Goal: Task Accomplishment & Management: Use online tool/utility

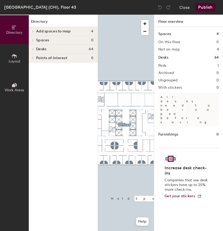
click at [134, 15] on div at bounding box center [126, 15] width 56 height 0
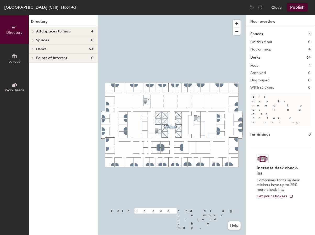
click at [46, 28] on div "Add spaces to map 4" at bounding box center [63, 31] width 69 height 9
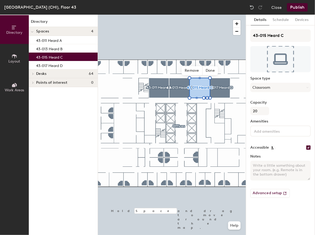
click at [9, 57] on button "Layout" at bounding box center [14, 58] width 29 height 29
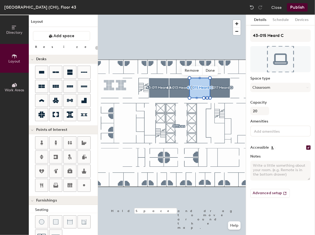
click at [119, 87] on div "Directory Layout Work Areas Layout Add space Resize Desks Points of Interest Fu…" at bounding box center [157, 125] width 315 height 220
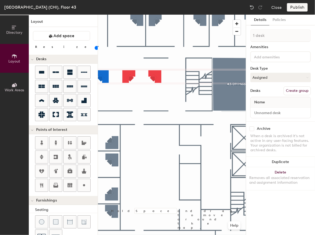
click at [115, 15] on div at bounding box center [172, 15] width 148 height 0
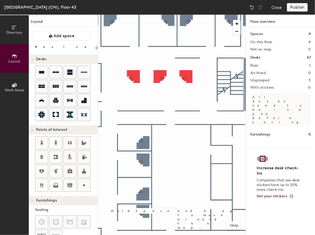
click at [136, 15] on div at bounding box center [172, 15] width 148 height 0
type input "100"
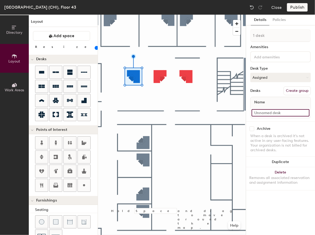
click at [223, 111] on input at bounding box center [281, 112] width 58 height 7
type input "43-003"
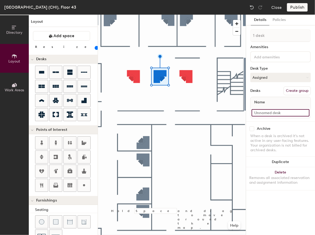
click at [223, 112] on input at bounding box center [281, 112] width 58 height 7
type input "43-005"
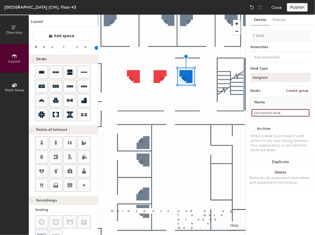
click at [223, 113] on input at bounding box center [281, 112] width 58 height 7
type input "43-007"
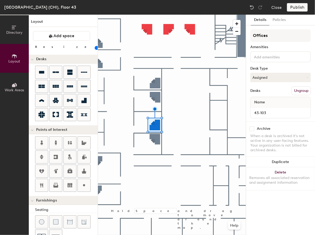
click at [124, 98] on div "Directory Layout Work Areas Layout Add space Resize Desks Points of Interest Fu…" at bounding box center [157, 125] width 315 height 220
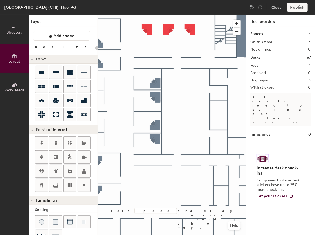
click at [132, 100] on div "Directory Layout Work Areas Layout Add space Resize Desks Points of Interest Fu…" at bounding box center [157, 125] width 315 height 220
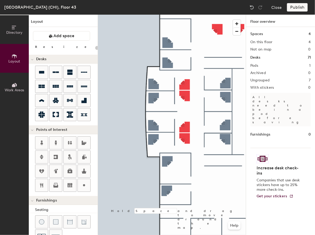
click at [186, 15] on div at bounding box center [172, 15] width 148 height 0
type input "100"
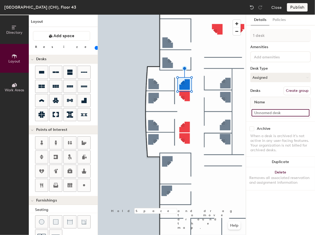
click at [223, 113] on input at bounding box center [281, 112] width 58 height 7
type input "43-093D"
click at [223, 112] on input at bounding box center [281, 112] width 58 height 7
type input "43-093C"
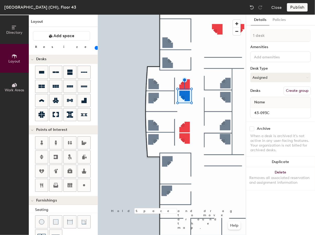
click at [186, 15] on div at bounding box center [172, 15] width 148 height 0
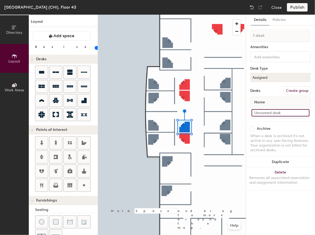
click at [223, 112] on input at bounding box center [281, 112] width 58 height 7
type input "43-093B"
click at [223, 112] on input at bounding box center [281, 112] width 58 height 7
type input "43-093A"
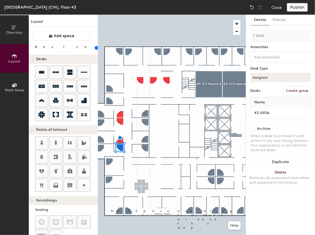
click at [141, 186] on div "Directory Layout Work Areas Layout Add space Resize Desks Points of Interest Fu…" at bounding box center [157, 125] width 315 height 220
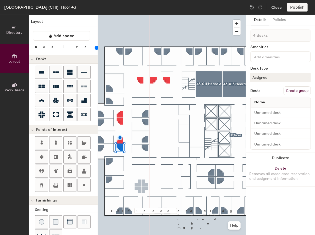
type input "4 desks"
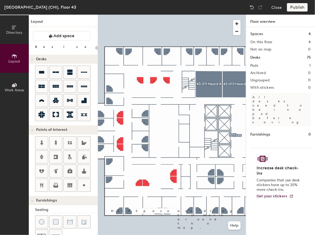
click at [173, 15] on div at bounding box center [172, 15] width 148 height 0
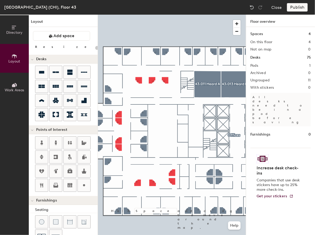
type input "100"
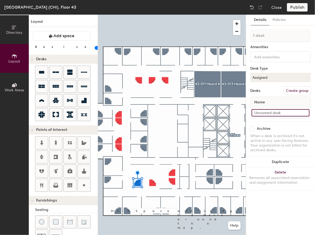
click at [223, 113] on input at bounding box center [281, 112] width 58 height 7
type input "43-089"
click at [223, 112] on input at bounding box center [281, 112] width 58 height 7
type input "43-087"
click at [174, 15] on div at bounding box center [172, 15] width 148 height 0
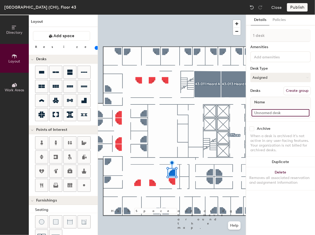
click at [223, 114] on input at bounding box center [281, 112] width 58 height 7
type input "43-085"
click at [223, 115] on input at bounding box center [281, 112] width 58 height 7
type input "43-083"
click at [127, 15] on div at bounding box center [172, 15] width 148 height 0
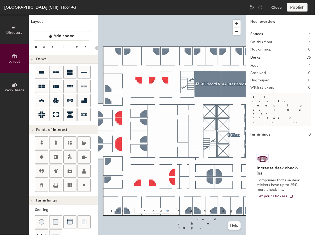
click at [167, 15] on div at bounding box center [172, 15] width 148 height 0
type input "100"
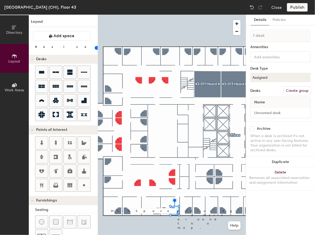
click at [168, 15] on div at bounding box center [172, 15] width 148 height 0
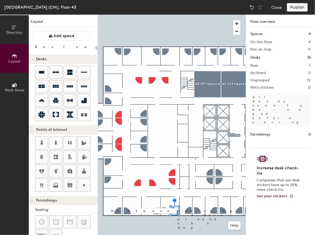
click at [157, 15] on div at bounding box center [172, 15] width 148 height 0
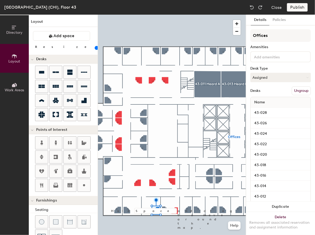
click at [160, 15] on div at bounding box center [172, 15] width 148 height 0
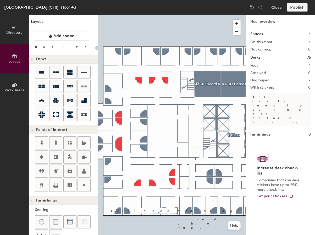
click at [158, 15] on div at bounding box center [172, 15] width 148 height 0
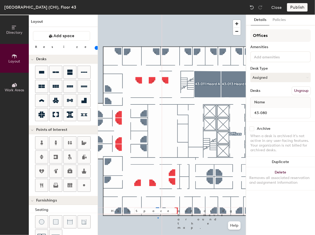
click at [158, 15] on div at bounding box center [172, 15] width 148 height 0
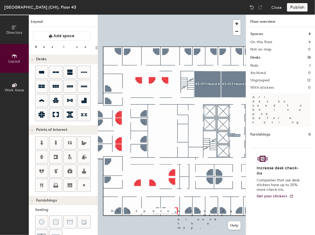
click at [175, 15] on div at bounding box center [172, 15] width 148 height 0
type input "100"
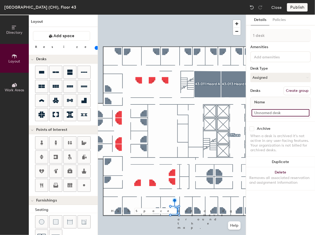
click at [262, 110] on input at bounding box center [281, 112] width 58 height 7
type input "43-078B"
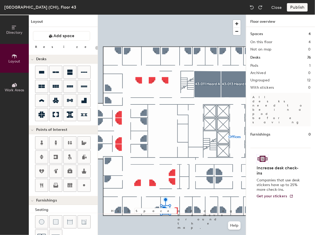
type input "100"
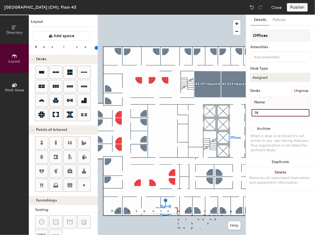
click at [265, 113] on input "78" at bounding box center [281, 112] width 58 height 7
type input "43-078A"
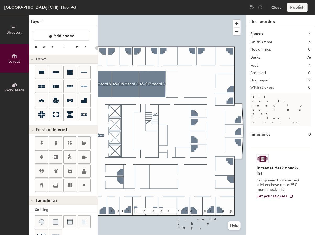
click at [208, 15] on div at bounding box center [172, 15] width 148 height 0
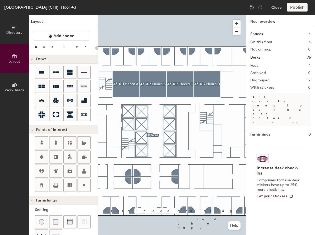
click at [205, 15] on div at bounding box center [172, 15] width 148 height 0
click at [206, 15] on div at bounding box center [172, 15] width 148 height 0
click at [209, 15] on div at bounding box center [172, 15] width 148 height 0
drag, startPoint x: 259, startPoint y: 112, endPoint x: 2, endPoint y: 104, distance: 257.8
click at [210, 15] on div at bounding box center [172, 15] width 148 height 0
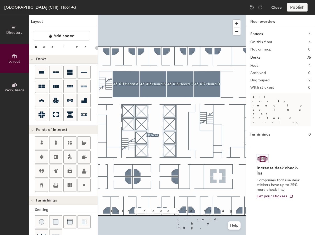
click at [217, 177] on div "Directory Layout Work Areas Layout Add space Resize Desks Points of Interest Fu…" at bounding box center [157, 125] width 315 height 220
type input "100"
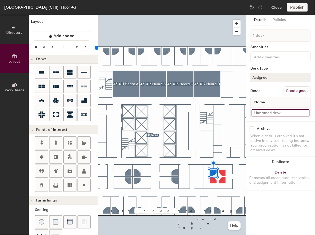
click at [266, 114] on input at bounding box center [281, 112] width 58 height 7
click at [267, 113] on input "43-0634" at bounding box center [281, 112] width 58 height 7
type input "."
type input "43-063.4"
click at [262, 140] on div "When a desk is archived it's not active in any user-facing features. Your organ…" at bounding box center [280, 143] width 60 height 19
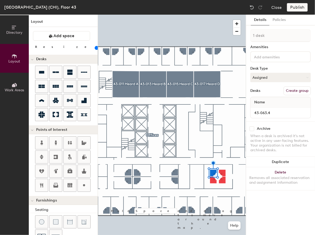
click at [223, 15] on div at bounding box center [172, 15] width 148 height 0
click at [266, 114] on input at bounding box center [281, 112] width 58 height 7
type input "43-063.1"
click at [268, 114] on input at bounding box center [281, 112] width 58 height 7
type input "0"
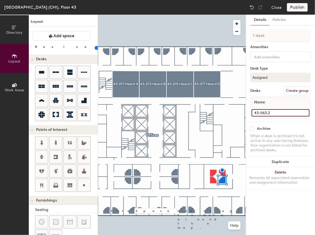
type input "43-063.2"
click at [267, 111] on input at bounding box center [281, 112] width 58 height 7
type input "43-063.3"
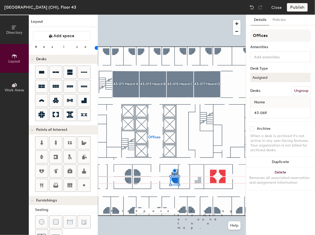
click at [199, 181] on div "Directory Layout Work Areas Layout Add space Resize Desks Points of Interest Fu…" at bounding box center [157, 125] width 315 height 220
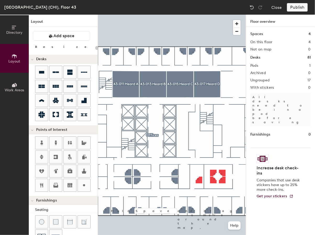
type input "100"
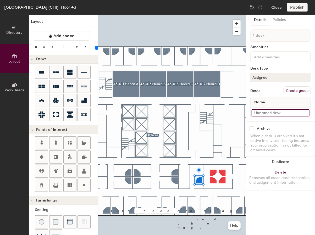
click at [263, 115] on input at bounding box center [281, 112] width 58 height 7
type input "43-065"
click at [185, 15] on div at bounding box center [172, 15] width 148 height 0
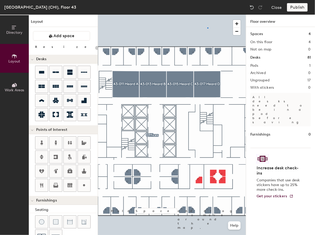
click at [207, 15] on div at bounding box center [172, 15] width 148 height 0
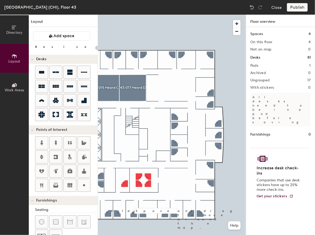
click at [215, 15] on div at bounding box center [172, 15] width 148 height 0
click at [175, 180] on div "Directory Layout Work Areas Layout Add space Resize Desks Points of Interest Fu…" at bounding box center [157, 125] width 315 height 220
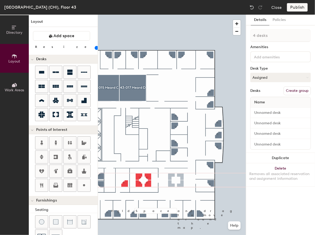
click at [173, 15] on div at bounding box center [172, 15] width 148 height 0
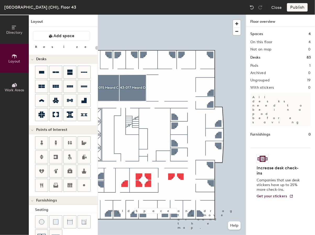
click at [163, 15] on div at bounding box center [172, 15] width 148 height 0
click at [236, 15] on div at bounding box center [172, 15] width 148 height 0
type input "100"
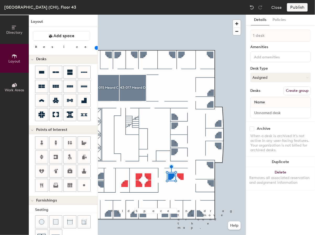
click at [263, 198] on div "Details Policies 1 desk Amenities Desk Type Assigned Desks Create group Name Ar…" at bounding box center [280, 125] width 69 height 220
click at [262, 112] on input at bounding box center [281, 112] width 58 height 7
type input "43-061"
click at [181, 15] on div at bounding box center [172, 15] width 148 height 0
click at [259, 113] on input at bounding box center [281, 112] width 58 height 7
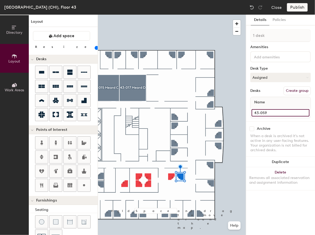
type input "43-059"
click at [170, 15] on div at bounding box center [172, 15] width 148 height 0
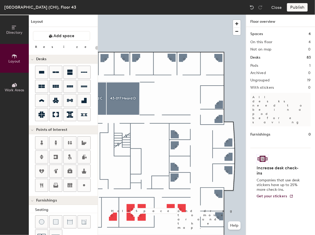
click at [191, 15] on div at bounding box center [172, 15] width 148 height 0
click at [179, 95] on div "Directory Layout Work Areas Layout Add space Resize Desks Points of Interest Fu…" at bounding box center [157, 125] width 315 height 220
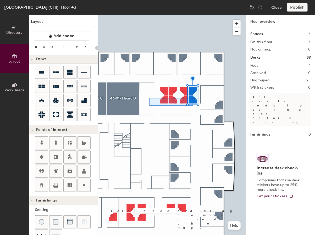
drag, startPoint x: 84, startPoint y: 114, endPoint x: 150, endPoint y: 98, distance: 67.4
click at [150, 15] on div at bounding box center [172, 15] width 148 height 0
click at [162, 15] on div at bounding box center [172, 15] width 148 height 0
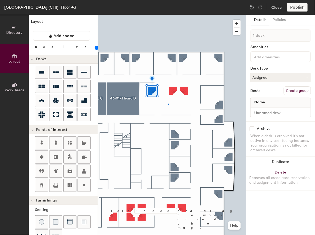
click at [168, 15] on div at bounding box center [172, 15] width 148 height 0
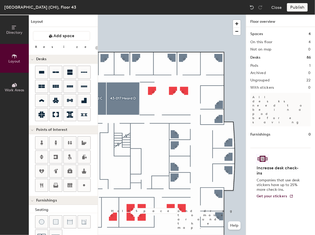
type input "100"
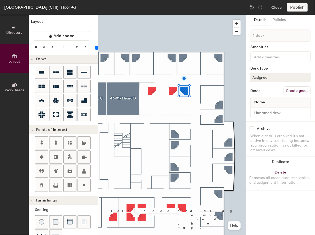
click at [264, 58] on input at bounding box center [276, 56] width 47 height 6
click at [246, 73] on div "Details Policies 1 desk Amenities Desk Type Assigned Desks Create group Name Ar…" at bounding box center [280, 125] width 69 height 220
click at [258, 113] on input at bounding box center [281, 112] width 58 height 7
type input "43-023"
click at [267, 114] on input at bounding box center [281, 112] width 58 height 7
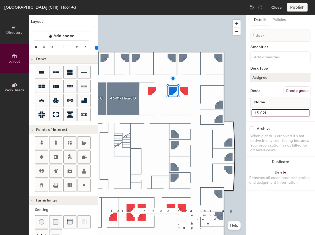
type input "43-021"
click at [256, 112] on input at bounding box center [281, 112] width 58 height 7
type input "43-019"
click at [157, 15] on div at bounding box center [172, 15] width 148 height 0
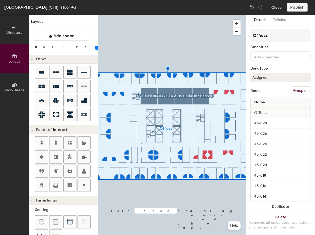
click at [283, 115] on div "Offices" at bounding box center [281, 113] width 60 height 10
click at [291, 90] on button "Group all" at bounding box center [301, 90] width 20 height 9
click at [162, 15] on div at bounding box center [172, 15] width 148 height 0
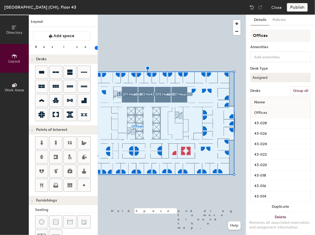
click at [291, 93] on button "Group all" at bounding box center [301, 90] width 20 height 9
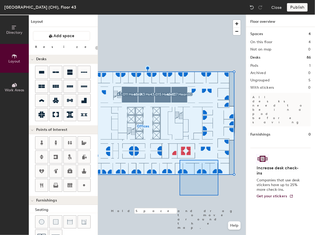
click at [152, 15] on div at bounding box center [172, 15] width 148 height 0
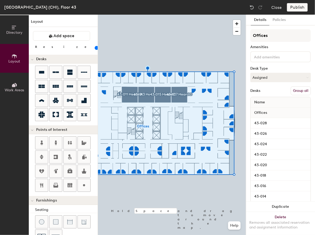
click at [291, 91] on button "Group all" at bounding box center [301, 90] width 20 height 9
click at [175, 9] on div "Chicago (CHI), Floor 43 Close Publish" at bounding box center [157, 7] width 315 height 15
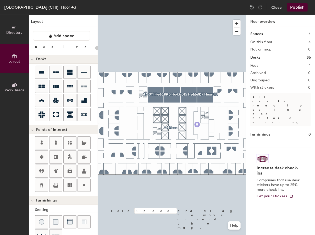
click at [197, 124] on div "Directory Layout Work Areas Layout Add space Resize Desks Points of Interest Fu…" at bounding box center [157, 125] width 315 height 220
click at [190, 124] on div "Directory Layout Work Areas Layout Add space Resize Desks Points of Interest Fu…" at bounding box center [157, 125] width 315 height 220
click at [174, 124] on div "Directory Layout Work Areas Layout Add space Resize Desks Points of Interest Fu…" at bounding box center [157, 125] width 315 height 220
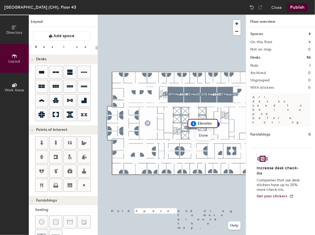
click at [148, 123] on div "Directory Layout Work Areas Layout Add space Resize Desks Points of Interest Fu…" at bounding box center [157, 125] width 315 height 220
click at [225, 116] on div "Directory Layout Work Areas Layout Add space Resize Desks Points of Interest Fu…" at bounding box center [157, 125] width 315 height 220
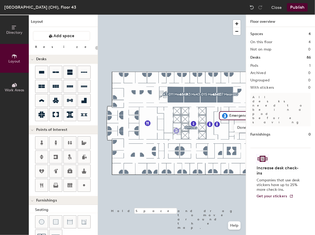
click at [177, 131] on div "Directory Layout Work Areas Layout Add space Resize Desks Points of Interest Fu…" at bounding box center [157, 125] width 315 height 220
drag, startPoint x: 57, startPoint y: 157, endPoint x: 176, endPoint y: 128, distance: 121.9
click at [166, 15] on div at bounding box center [172, 15] width 148 height 0
type input "20"
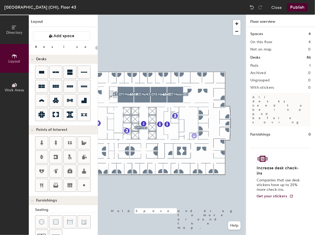
click at [194, 136] on div "Directory Layout Work Areas Layout Add space Resize Desks Points of Interest Fu…" at bounding box center [157, 125] width 315 height 220
click at [300, 9] on button "Publish" at bounding box center [297, 7] width 21 height 8
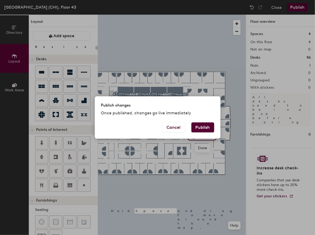
click at [207, 129] on button "Publish" at bounding box center [202, 128] width 23 height 10
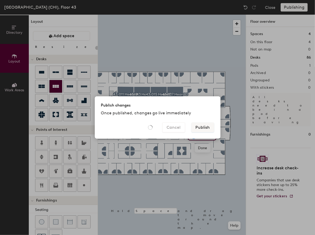
type input "20"
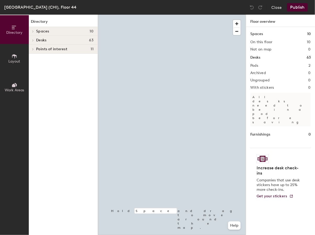
click at [14, 58] on icon at bounding box center [15, 56] width 6 height 6
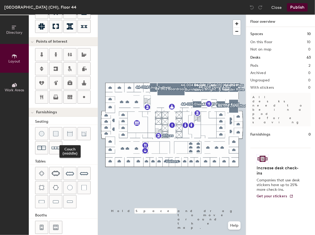
scroll to position [93, 0]
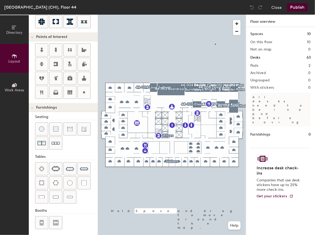
click at [215, 15] on div at bounding box center [172, 15] width 148 height 0
click at [277, 9] on button "Close" at bounding box center [276, 7] width 10 height 8
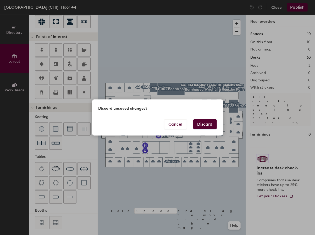
click at [208, 122] on button "Discard" at bounding box center [205, 124] width 24 height 10
type input "20"
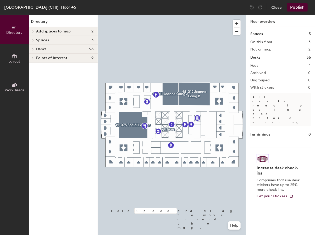
click at [22, 57] on button "Layout" at bounding box center [14, 58] width 29 height 29
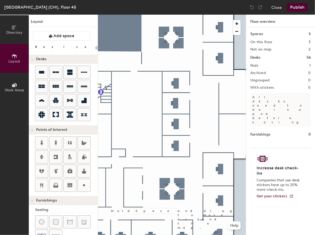
click at [16, 31] on span "Directory" at bounding box center [14, 32] width 16 height 4
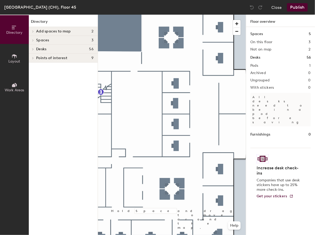
click at [50, 31] on span "Add spaces to map" at bounding box center [53, 31] width 35 height 4
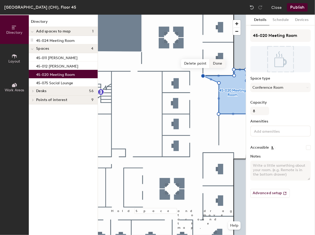
click at [204, 65] on span "Delete point" at bounding box center [195, 63] width 29 height 9
click at [224, 62] on span "Done" at bounding box center [225, 63] width 15 height 9
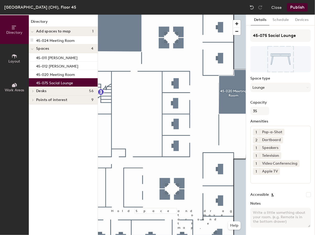
drag, startPoint x: 57, startPoint y: 82, endPoint x: 44, endPoint y: 81, distance: 12.9
click at [44, 81] on p "45-075 Social Lounge" at bounding box center [54, 82] width 37 height 6
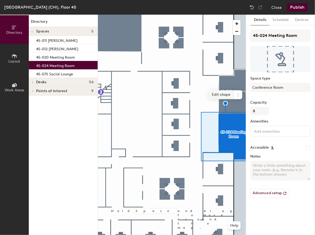
click at [219, 96] on span "Edit shape" at bounding box center [221, 94] width 25 height 9
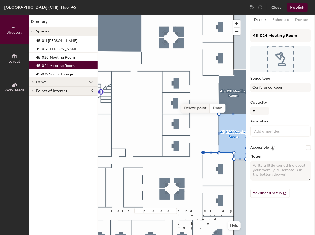
click at [203, 109] on span "Delete point" at bounding box center [195, 108] width 29 height 9
click at [225, 108] on span "Done" at bounding box center [225, 108] width 15 height 9
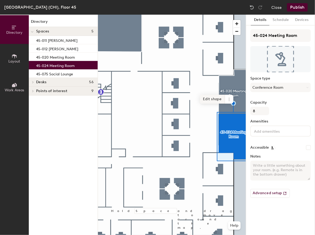
click at [201, 15] on div at bounding box center [172, 15] width 148 height 0
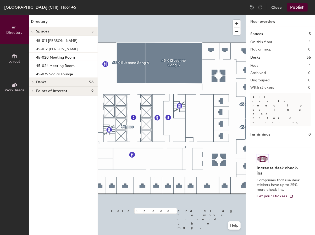
click at [293, 4] on button "Publish" at bounding box center [297, 7] width 21 height 8
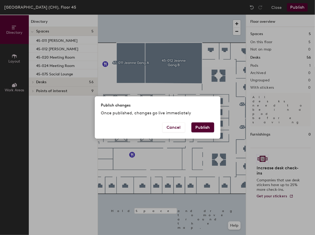
click at [203, 123] on button "Publish" at bounding box center [202, 128] width 23 height 10
